Goal: Task Accomplishment & Management: Manage account settings

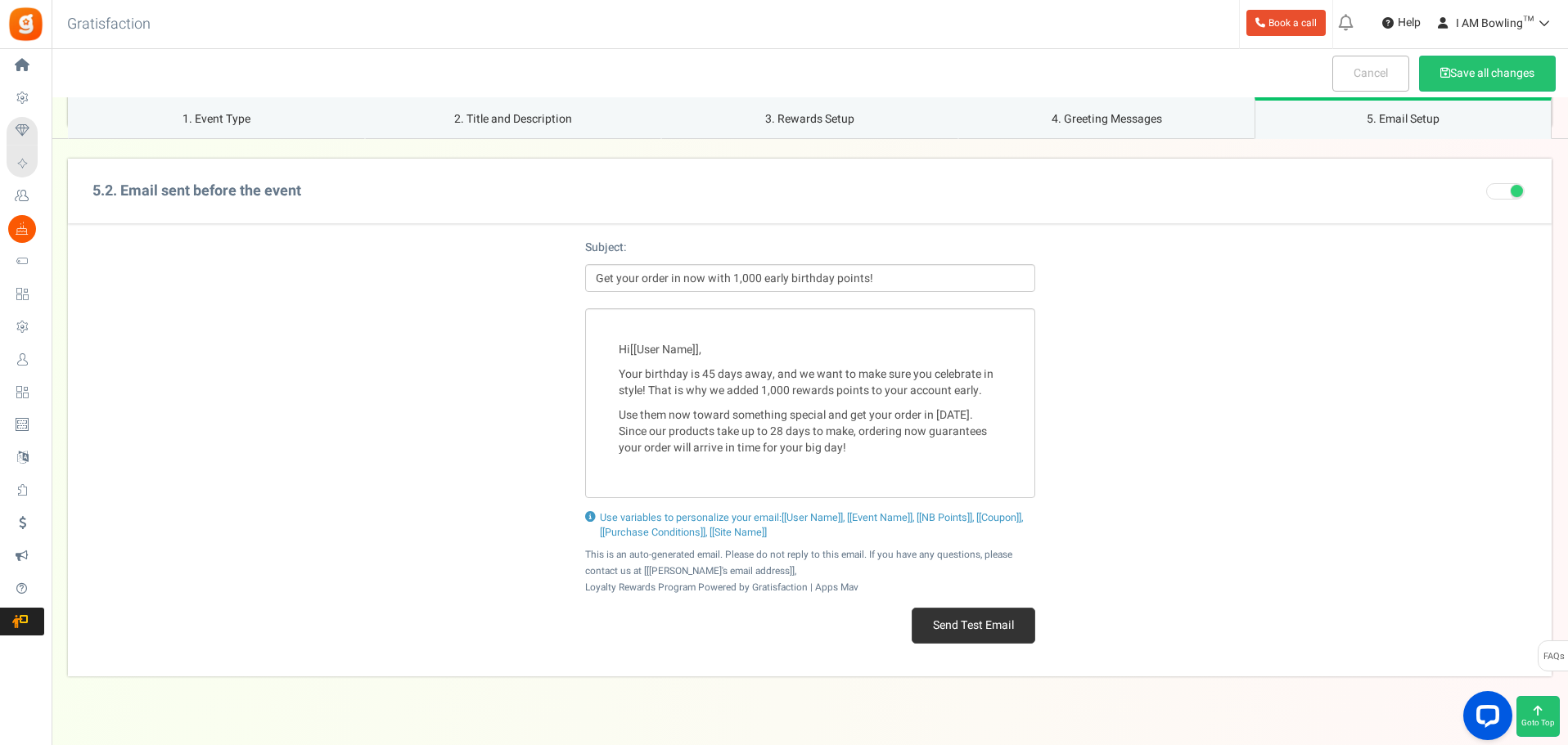
click at [1272, 460] on div "Hi [[User Name]] , Your birthday is 45 days away, and we want to make sure you …" at bounding box center [810, 403] width 1483 height 190
click at [1021, 628] on button "Send Test Email" at bounding box center [973, 626] width 124 height 36
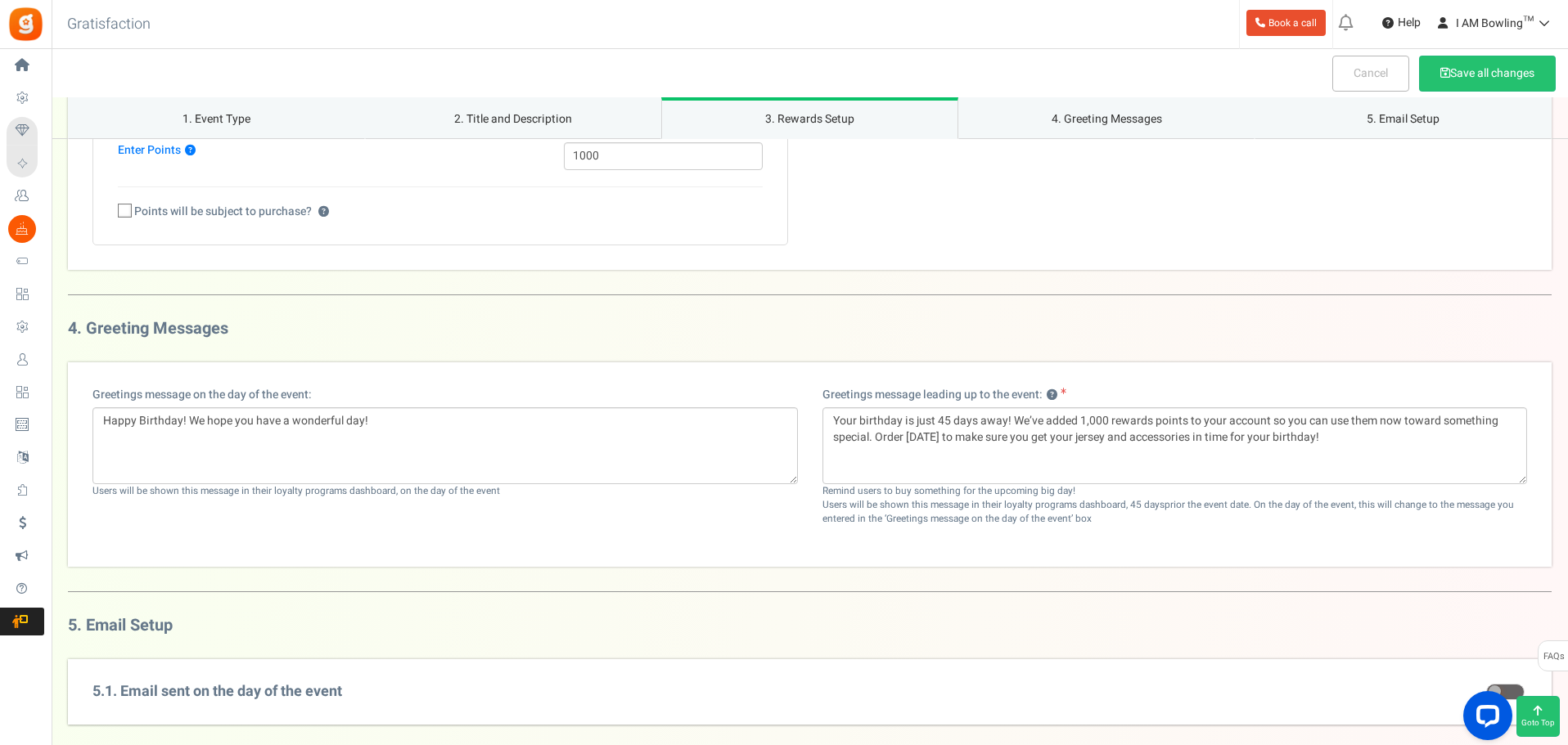
scroll to position [1447, 0]
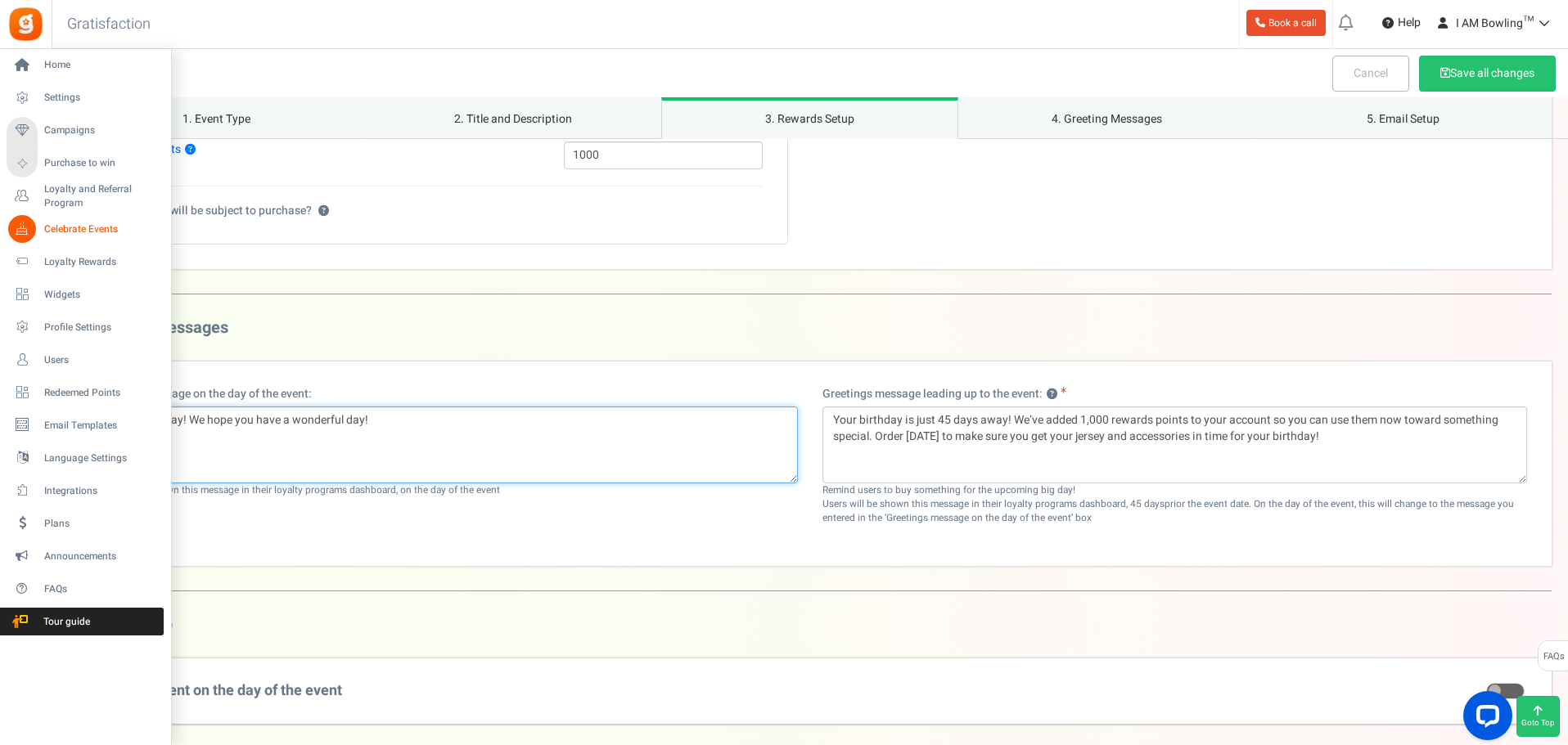
drag, startPoint x: 24, startPoint y: 409, endPoint x: 0, endPoint y: 409, distance: 24.0
click at [0, 409] on div "Home Settings Campaigns Purchase to win Loyalty and Referral Program New Celebr…" at bounding box center [784, 0] width 1568 height 2795
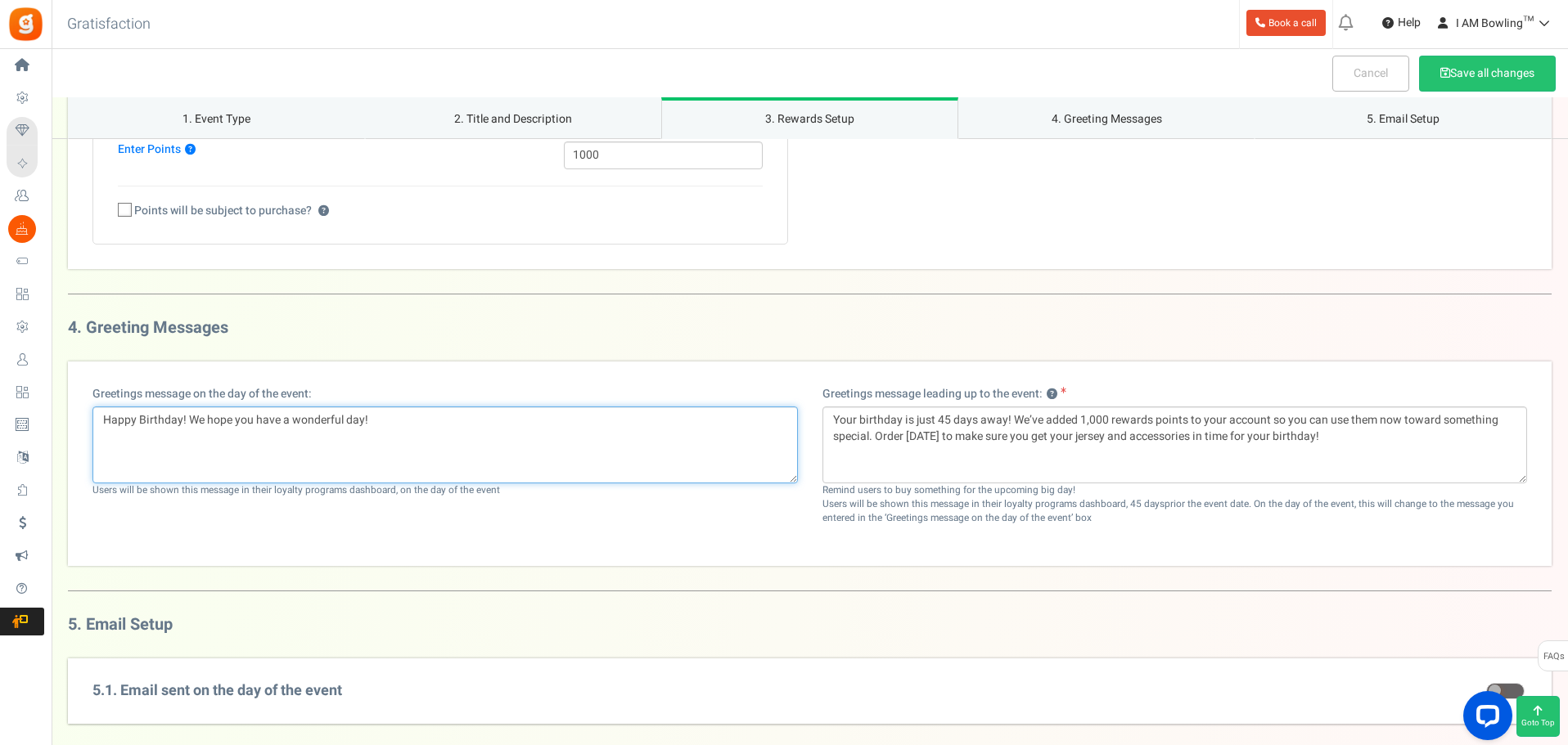
paste textarea "from I AM Bowling™ We hope you have a great day."
click at [100, 432] on textarea "Happy Birthday from I AM Bowling™ We hope you have a great day." at bounding box center [446, 446] width 706 height 77
type textarea "Happy Birthday from I AM Bowling™! We hope you have a great day."
click at [1479, 79] on button "Save all changes" at bounding box center [1487, 74] width 137 height 36
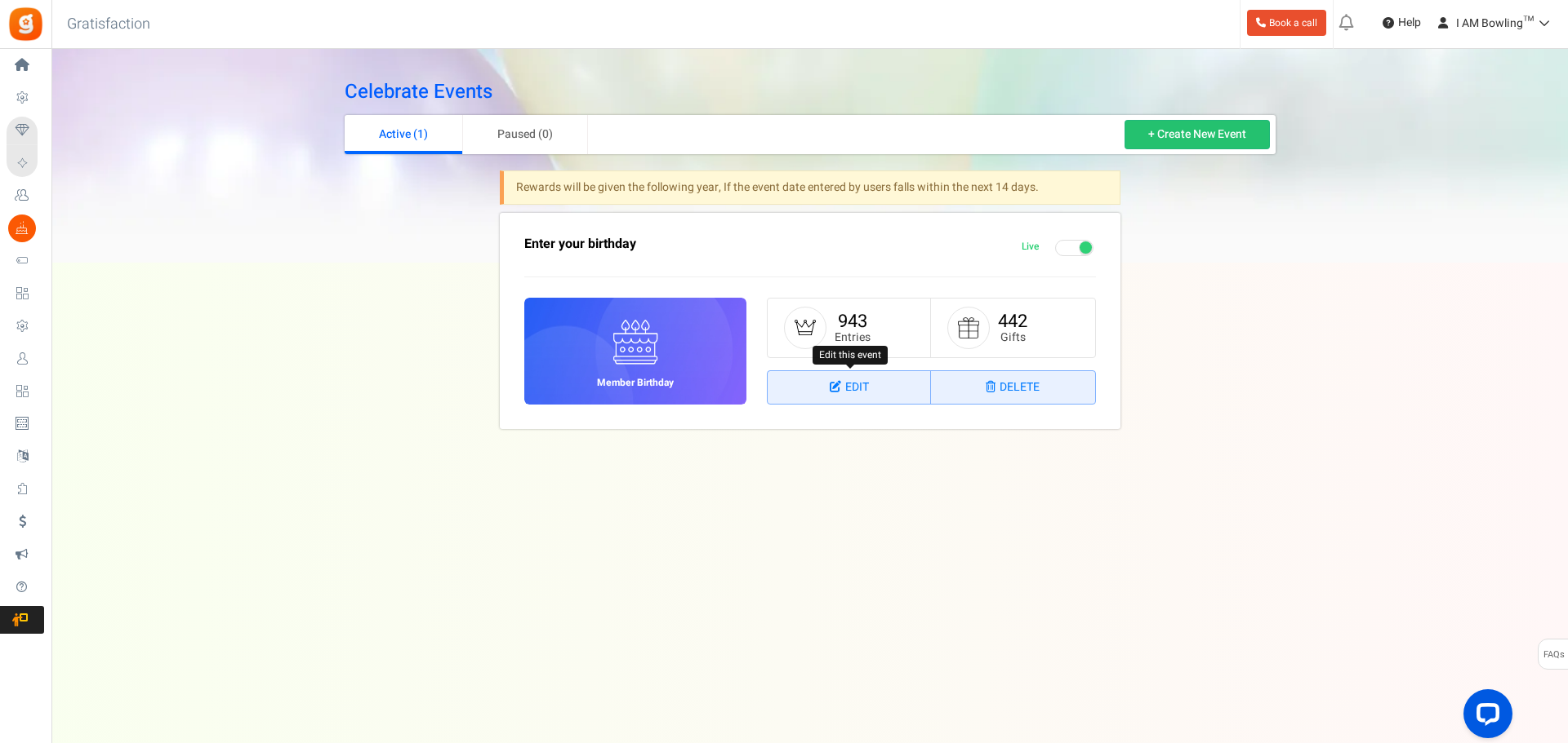
click at [898, 389] on link "Edit" at bounding box center [848, 388] width 163 height 33
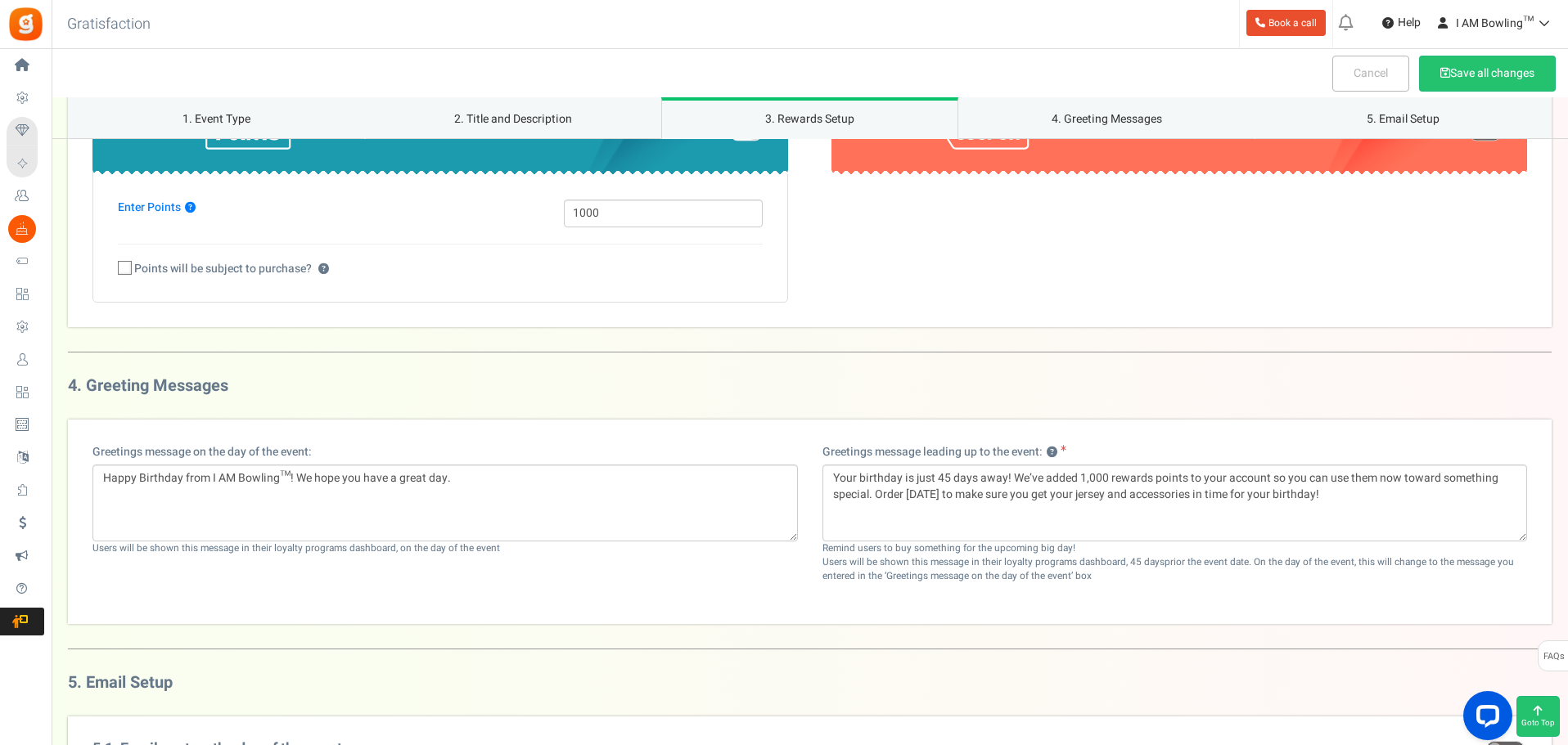
scroll to position [1389, 0]
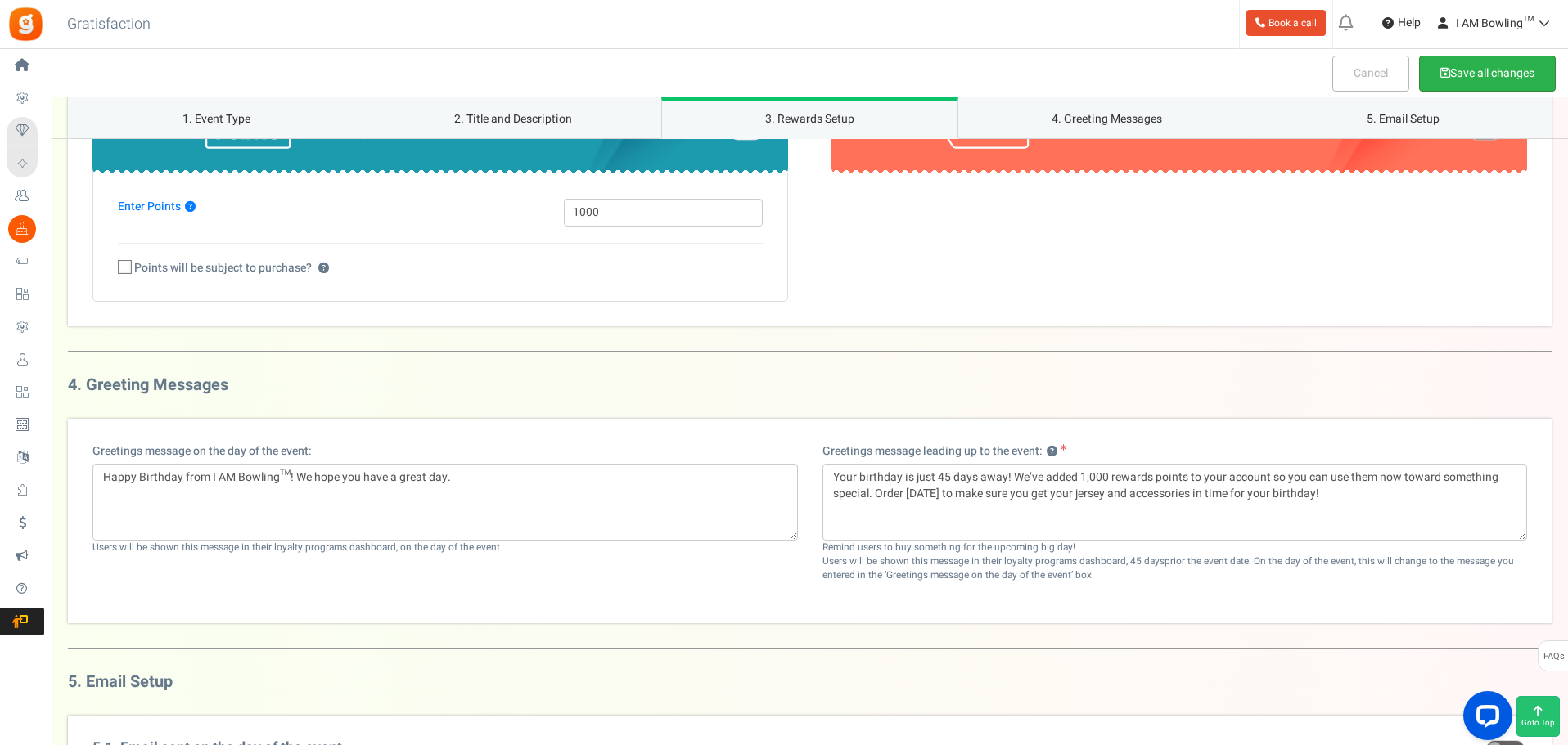
click at [1486, 80] on button "Save all changes" at bounding box center [1487, 74] width 137 height 36
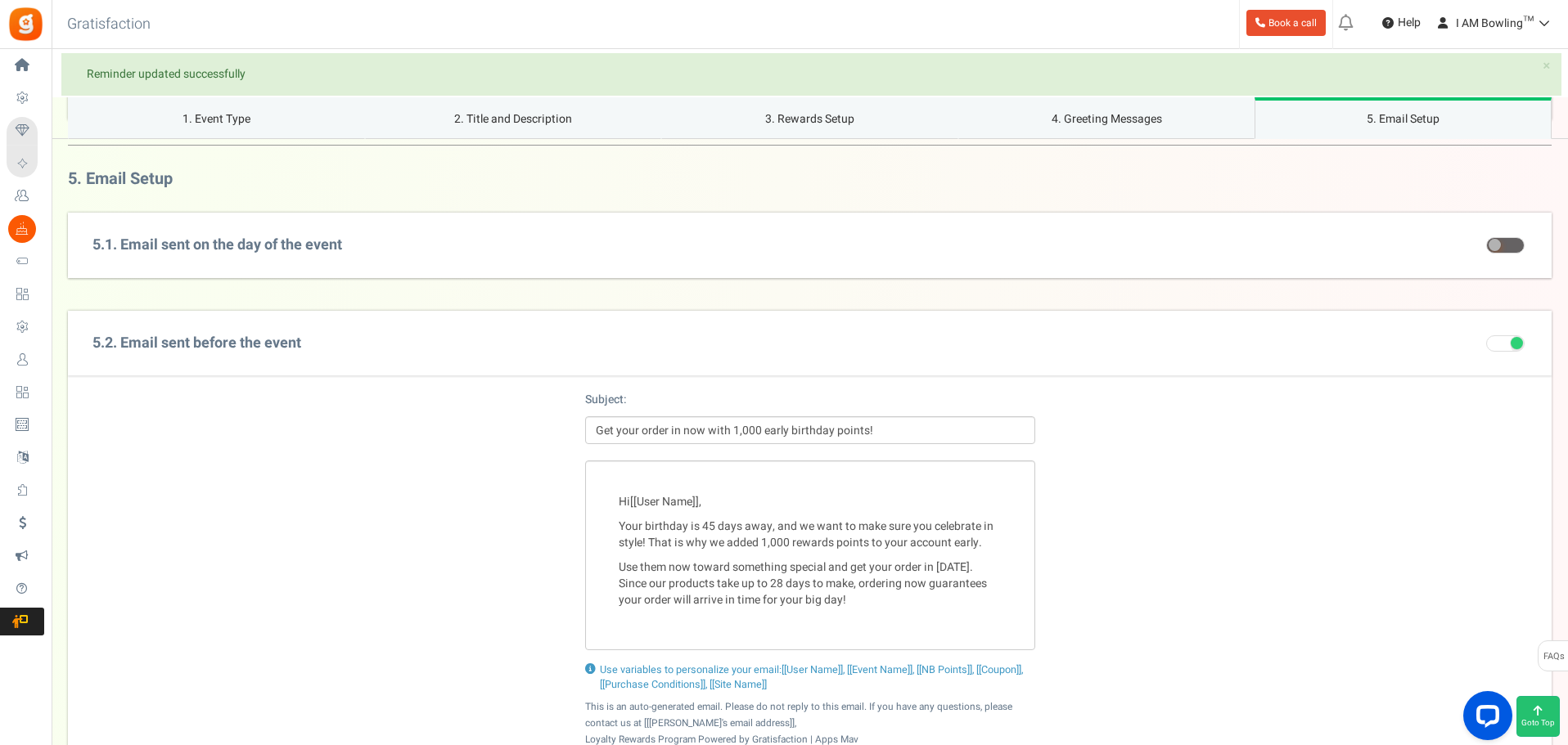
scroll to position [1952, 0]
